Goal: Task Accomplishment & Management: Manage account settings

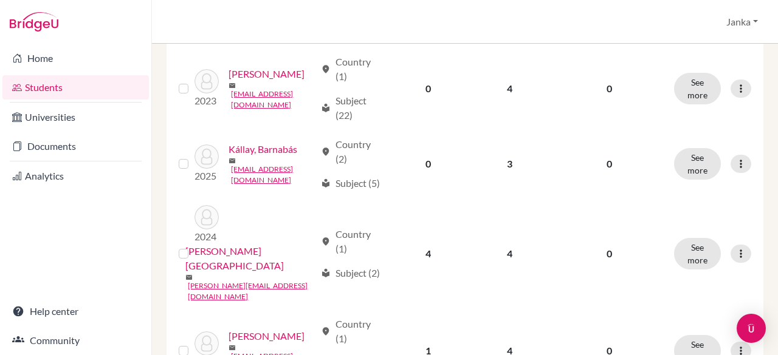
scroll to position [630, 0]
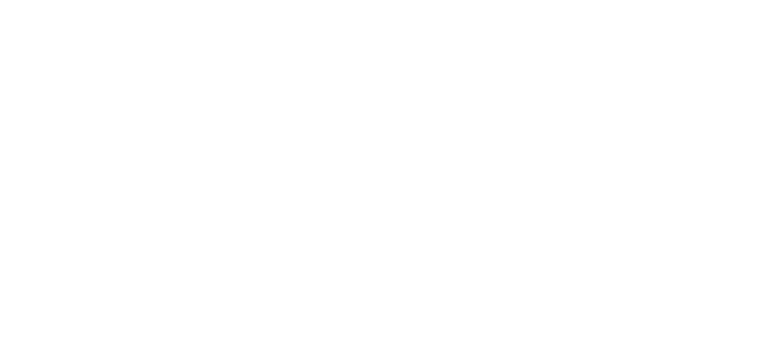
scroll to position [11, 0]
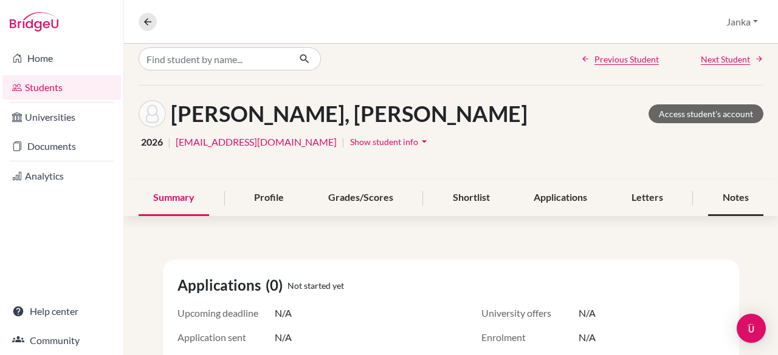
click at [739, 201] on div "Notes" at bounding box center [735, 198] width 55 height 36
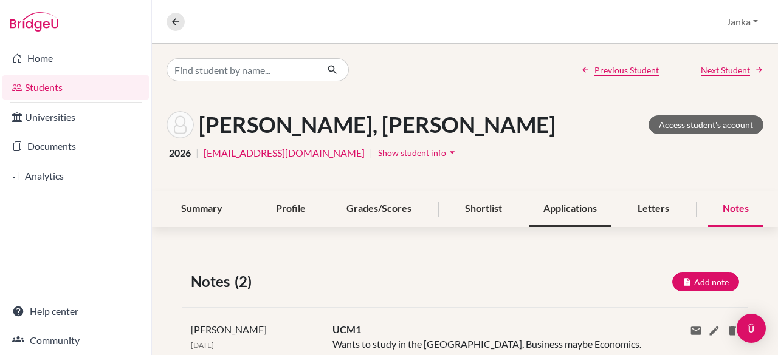
scroll to position [183, 0]
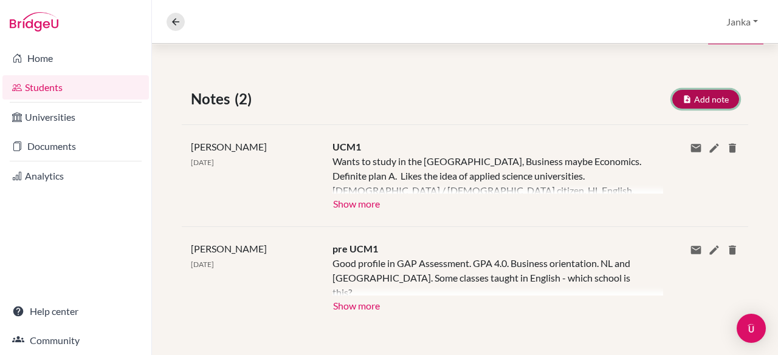
click at [684, 94] on button "Add note" at bounding box center [705, 99] width 67 height 19
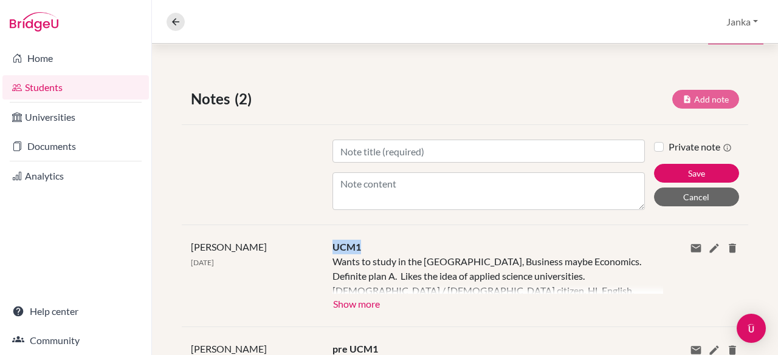
drag, startPoint x: 362, startPoint y: 249, endPoint x: 329, endPoint y: 249, distance: 32.2
click at [329, 249] on div "UCM1 Wants to study in the [GEOGRAPHIC_DATA], Business maybe Economics. Definit…" at bounding box center [488, 276] width 331 height 72
copy span "UCM1"
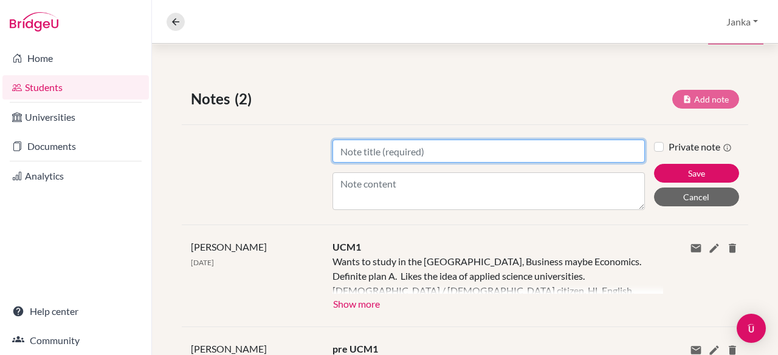
click at [405, 149] on input "Title" at bounding box center [488, 151] width 312 height 23
paste input "UCM1"
type input "UCM2"
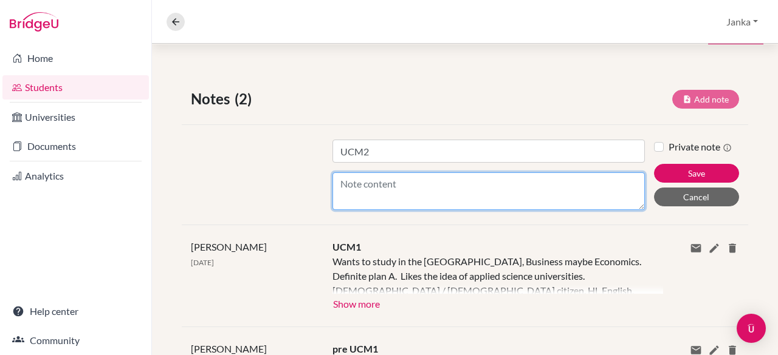
click at [386, 179] on textarea "Content" at bounding box center [488, 192] width 312 height 38
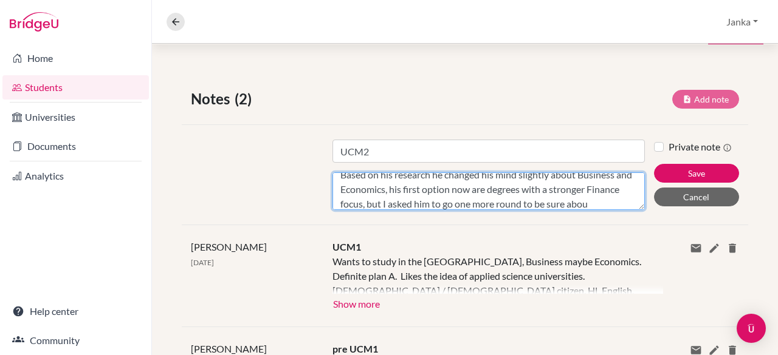
scroll to position [24, 0]
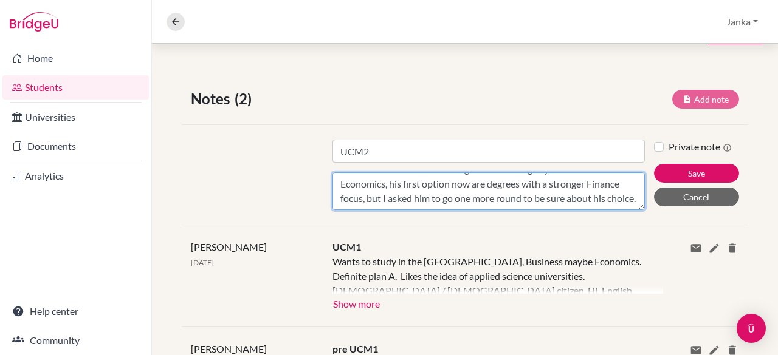
click at [428, 202] on textarea "Based on his research he changed his mind slightly about Business and Economics…" at bounding box center [488, 192] width 312 height 38
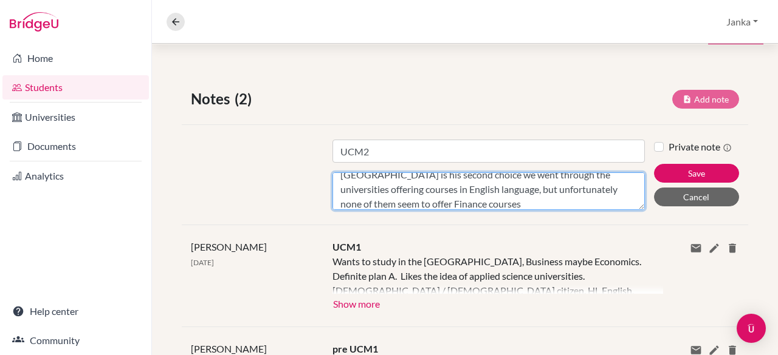
click at [510, 201] on textarea "Based on his research he changed his mind slightly about Business and Economics…" at bounding box center [488, 192] width 312 height 38
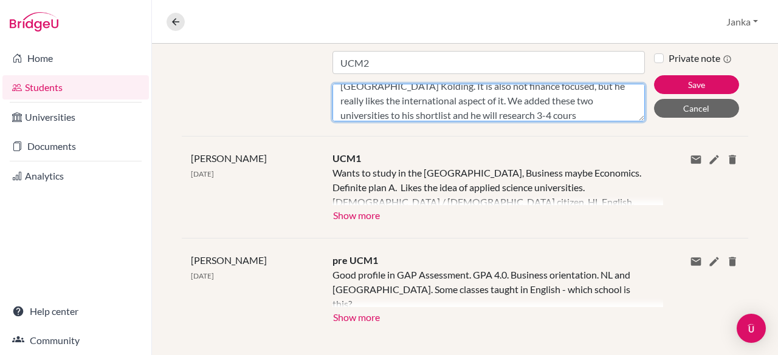
scroll to position [170, 0]
type textarea "Based on his research he changed his mind slightly about Business and Economics…"
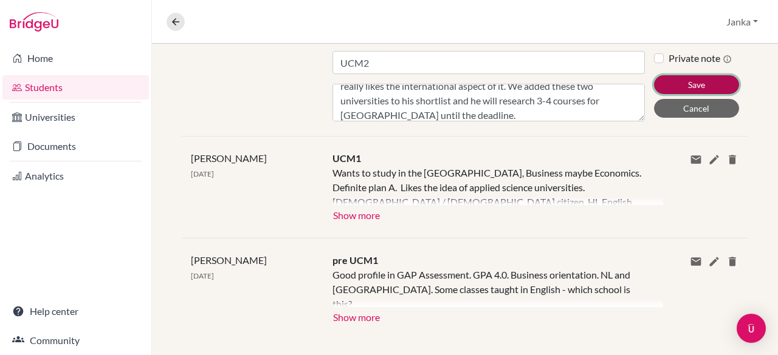
click at [671, 81] on button "Save" at bounding box center [696, 84] width 85 height 19
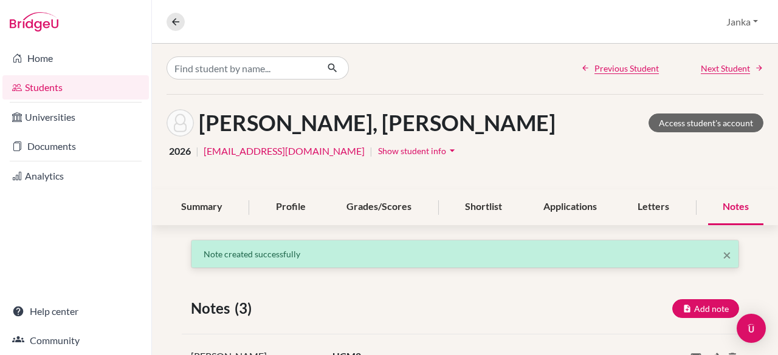
scroll to position [0, 0]
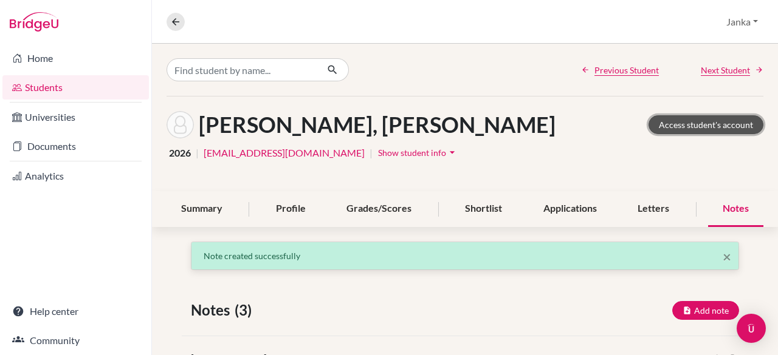
click at [667, 128] on link "Access student's account" at bounding box center [705, 124] width 115 height 19
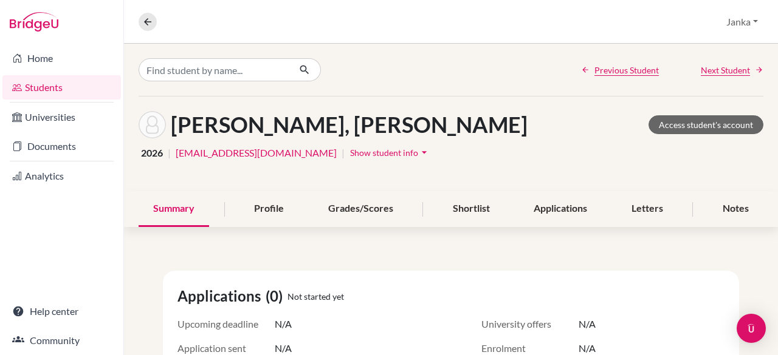
click at [68, 94] on link "Students" at bounding box center [61, 87] width 118 height 24
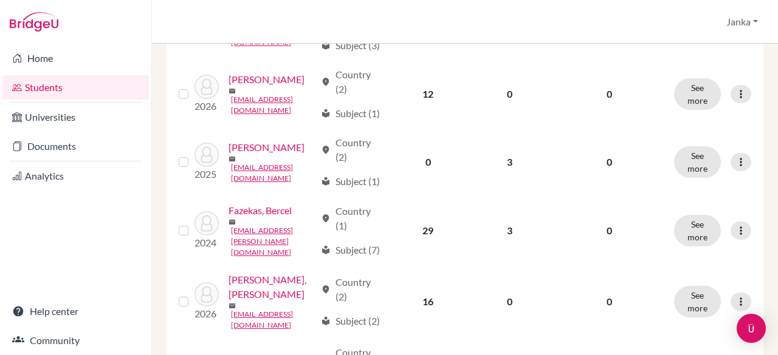
scroll to position [337, 0]
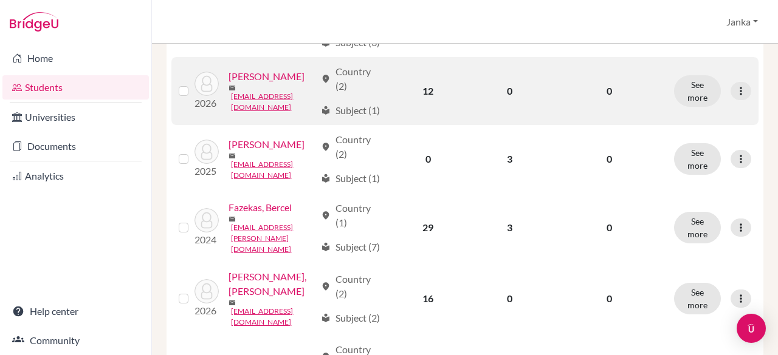
click at [228, 84] on link "Csaplár, György" at bounding box center [266, 76] width 76 height 15
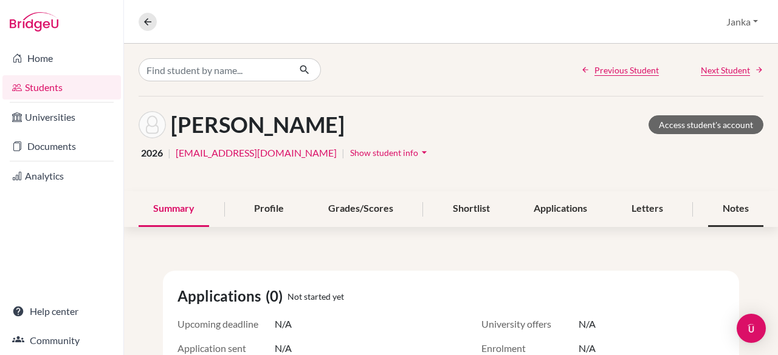
click at [726, 201] on div "Notes" at bounding box center [735, 209] width 55 height 36
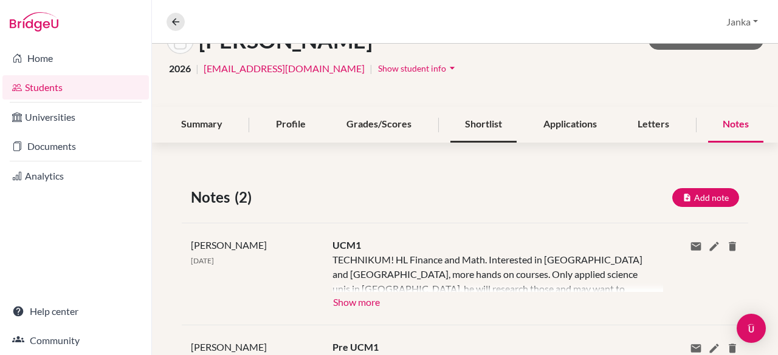
scroll to position [86, 0]
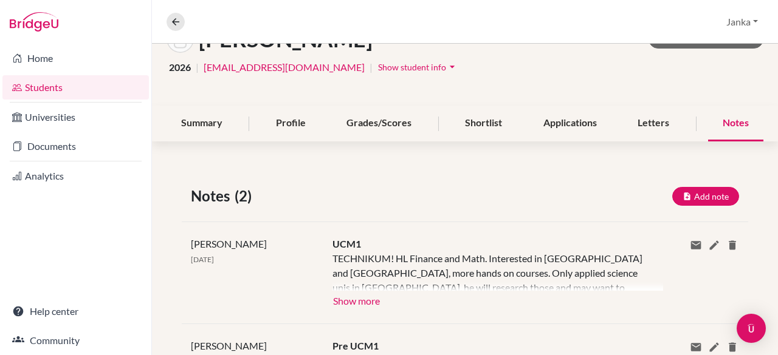
click at [344, 307] on div "Jay Kiss 30 Jun 2025 UCM1 TECHNIKUM! HL Finance and Math. Interested in NL and …" at bounding box center [465, 273] width 566 height 102
click at [359, 301] on button "Show more" at bounding box center [356, 300] width 48 height 18
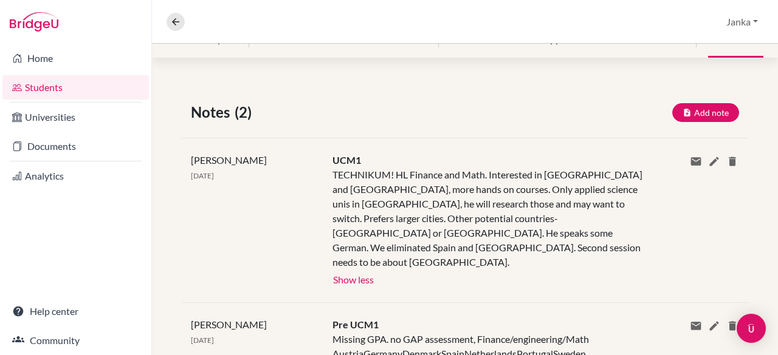
scroll to position [170, 0]
click at [681, 115] on button "Add note" at bounding box center [705, 112] width 67 height 19
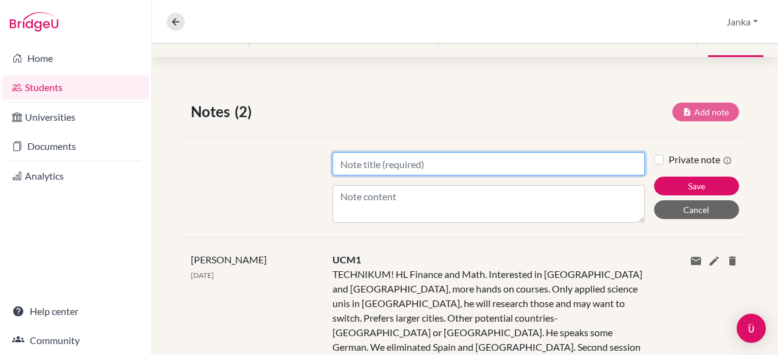
click at [419, 173] on input "Title" at bounding box center [488, 164] width 312 height 23
type input "no show UCM2"
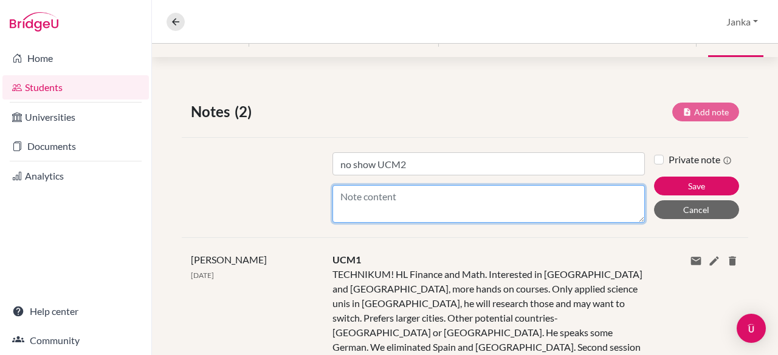
click at [401, 203] on textarea "Content" at bounding box center [488, 204] width 312 height 38
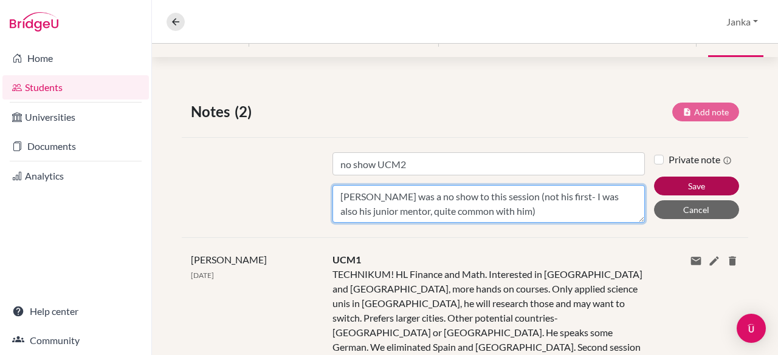
type textarea "Gyuri was a no show to this session (not his first- I was also his junior mento…"
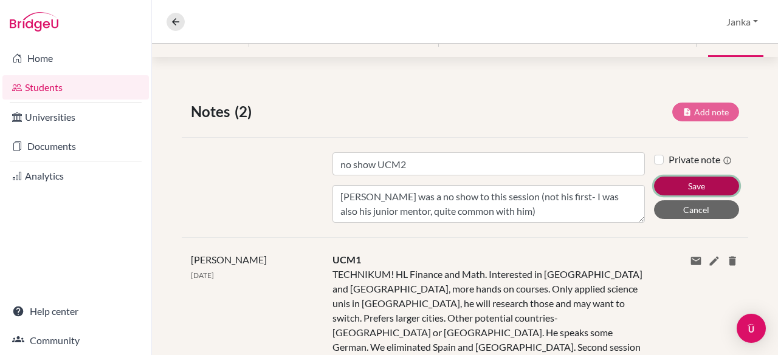
click at [656, 182] on button "Save" at bounding box center [696, 186] width 85 height 19
